Goal: Information Seeking & Learning: Learn about a topic

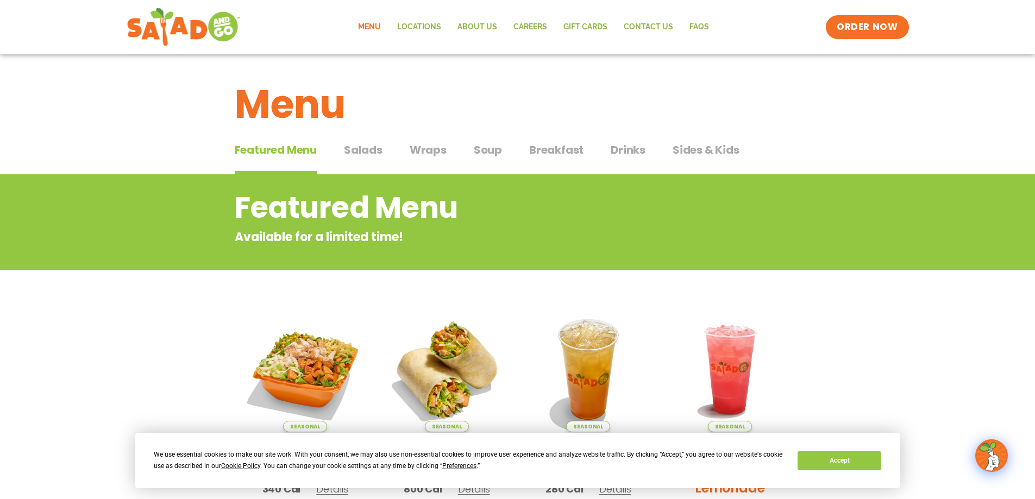
click at [344, 145] on span "Salads" at bounding box center [363, 150] width 39 height 16
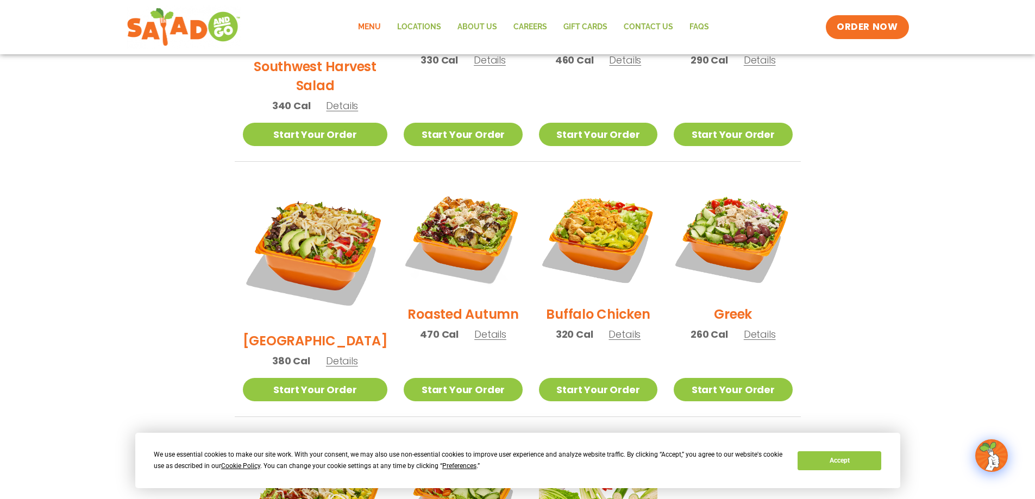
scroll to position [181, 0]
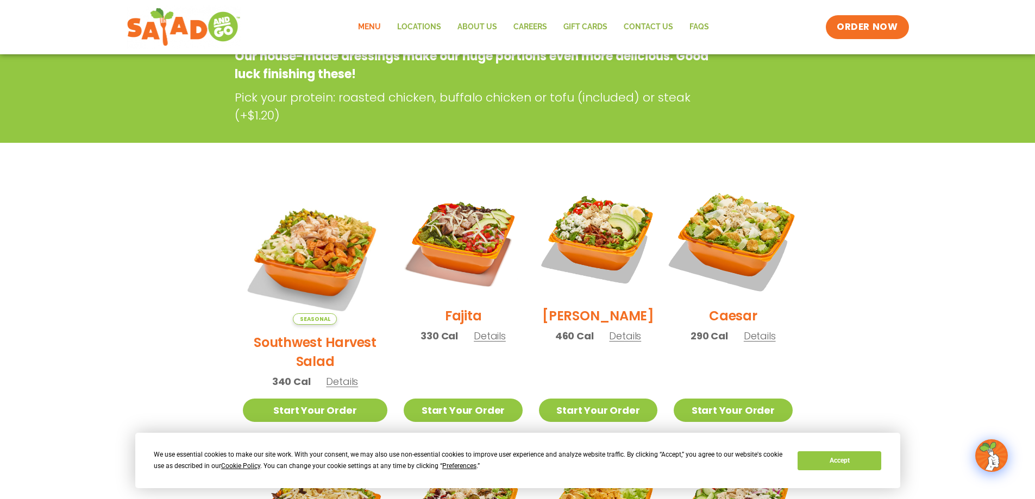
click at [778, 249] on img at bounding box center [732, 238] width 139 height 139
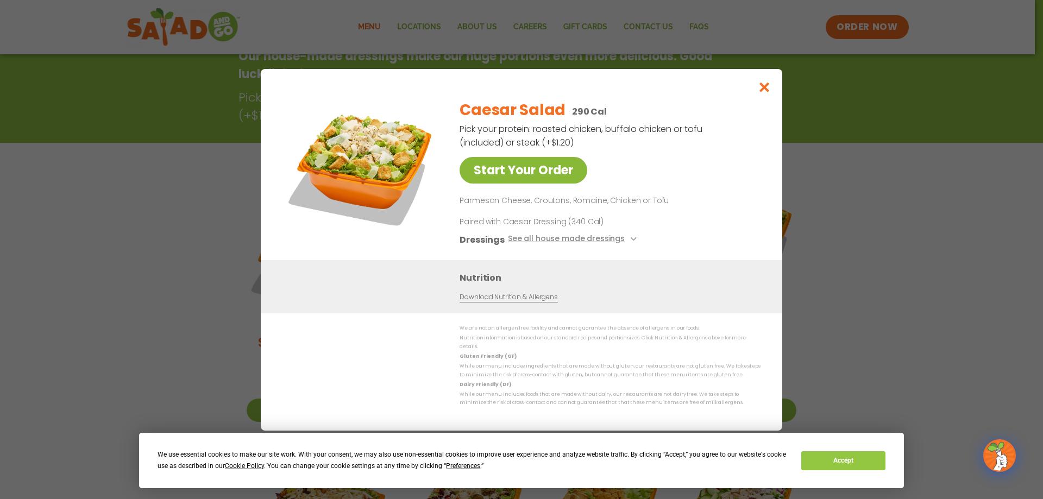
click at [528, 172] on link "Start Your Order" at bounding box center [524, 170] width 128 height 27
click at [768, 93] on icon "Close modal" at bounding box center [765, 86] width 14 height 11
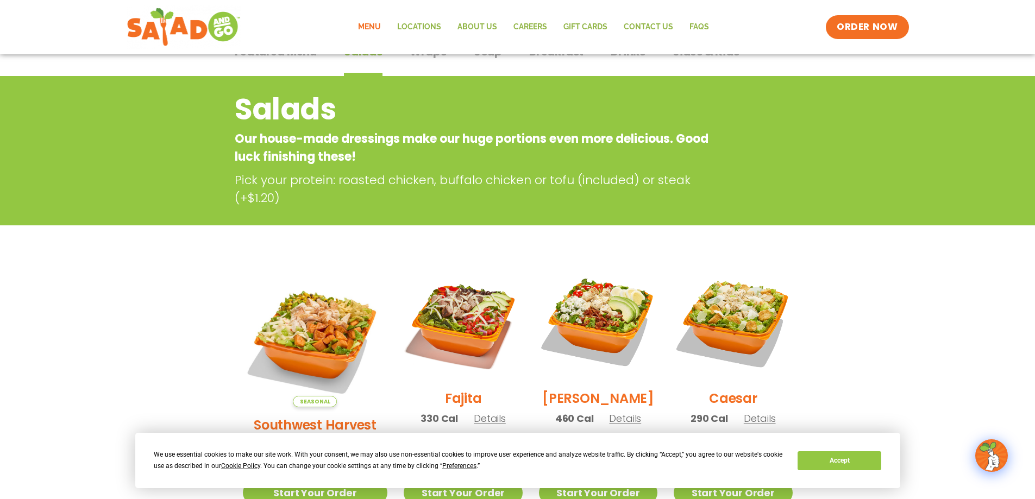
scroll to position [0, 0]
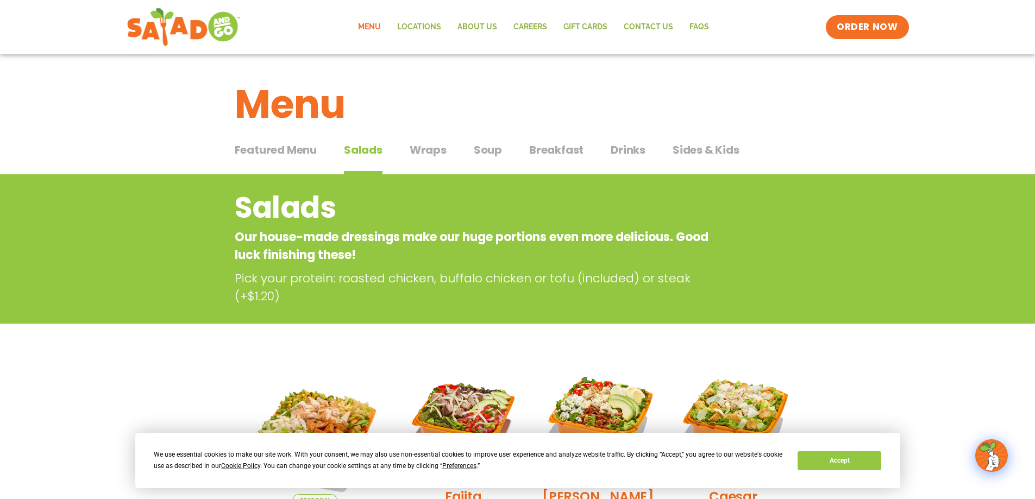
drag, startPoint x: 427, startPoint y: 158, endPoint x: 451, endPoint y: 166, distance: 25.1
click at [427, 158] on button "Wraps Wraps" at bounding box center [428, 158] width 37 height 33
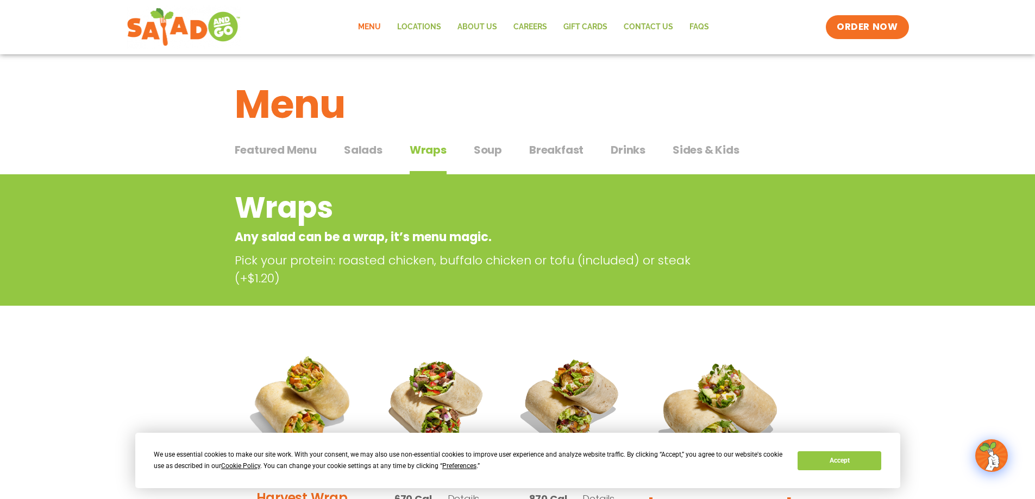
click at [513, 146] on div "Featured Menu Featured Menu Salads Salads Wraps Wraps Soup Soup Breakfast Break…" at bounding box center [518, 156] width 566 height 37
click at [502, 139] on div "Featured Menu Featured Menu Salads Salads Wraps Wraps Soup Soup Breakfast Break…" at bounding box center [518, 156] width 566 height 37
click at [481, 154] on span "Soup" at bounding box center [488, 150] width 28 height 16
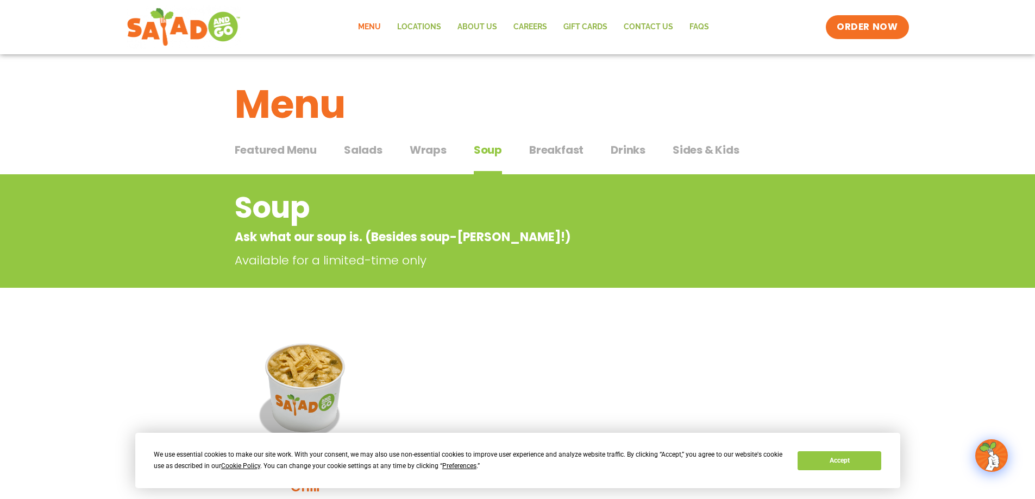
click at [545, 157] on span "Breakfast" at bounding box center [556, 150] width 54 height 16
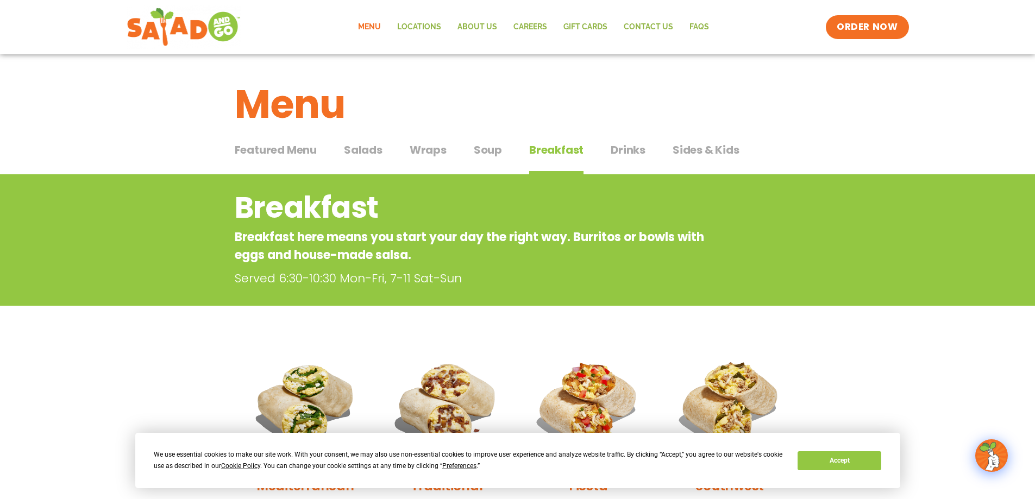
click at [693, 149] on span "Sides & Kids" at bounding box center [706, 150] width 67 height 16
